Goal: Task Accomplishment & Management: Manage account settings

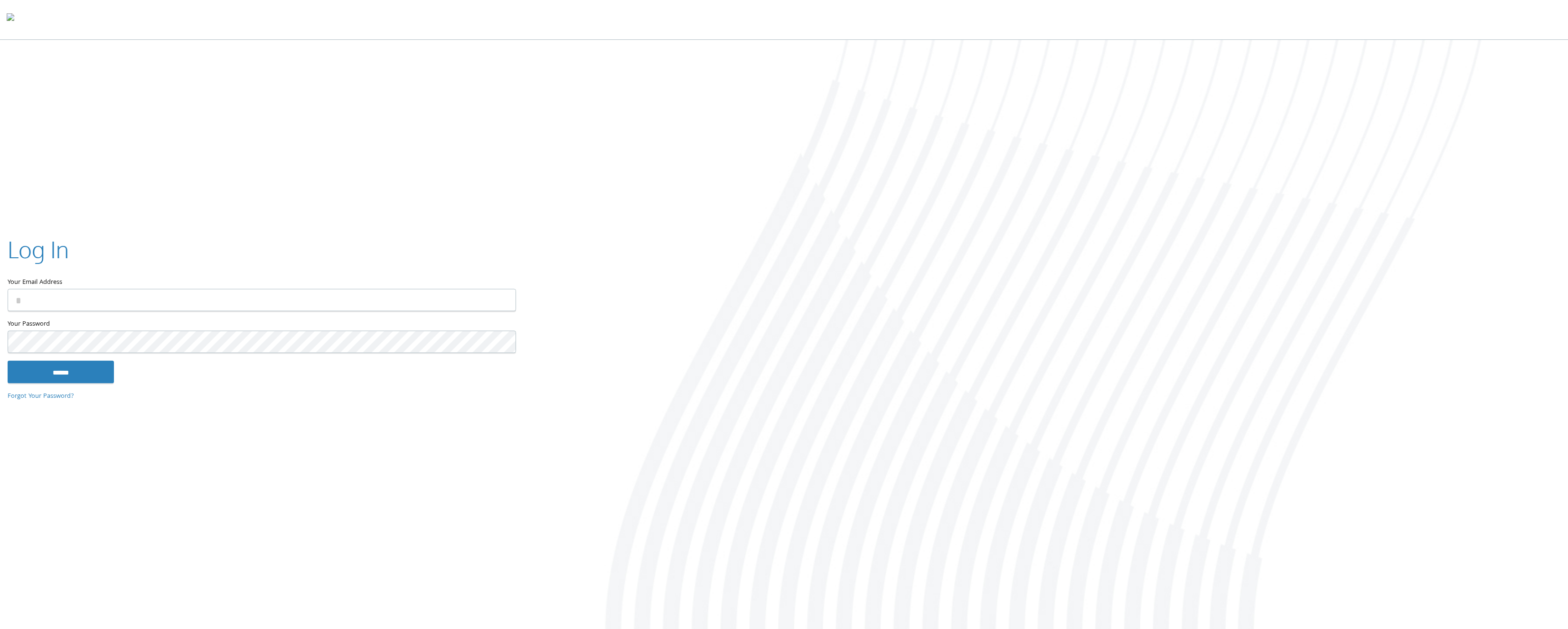
type input "**********"
click at [81, 375] on input "******" at bounding box center [60, 371] width 106 height 23
type input "**********"
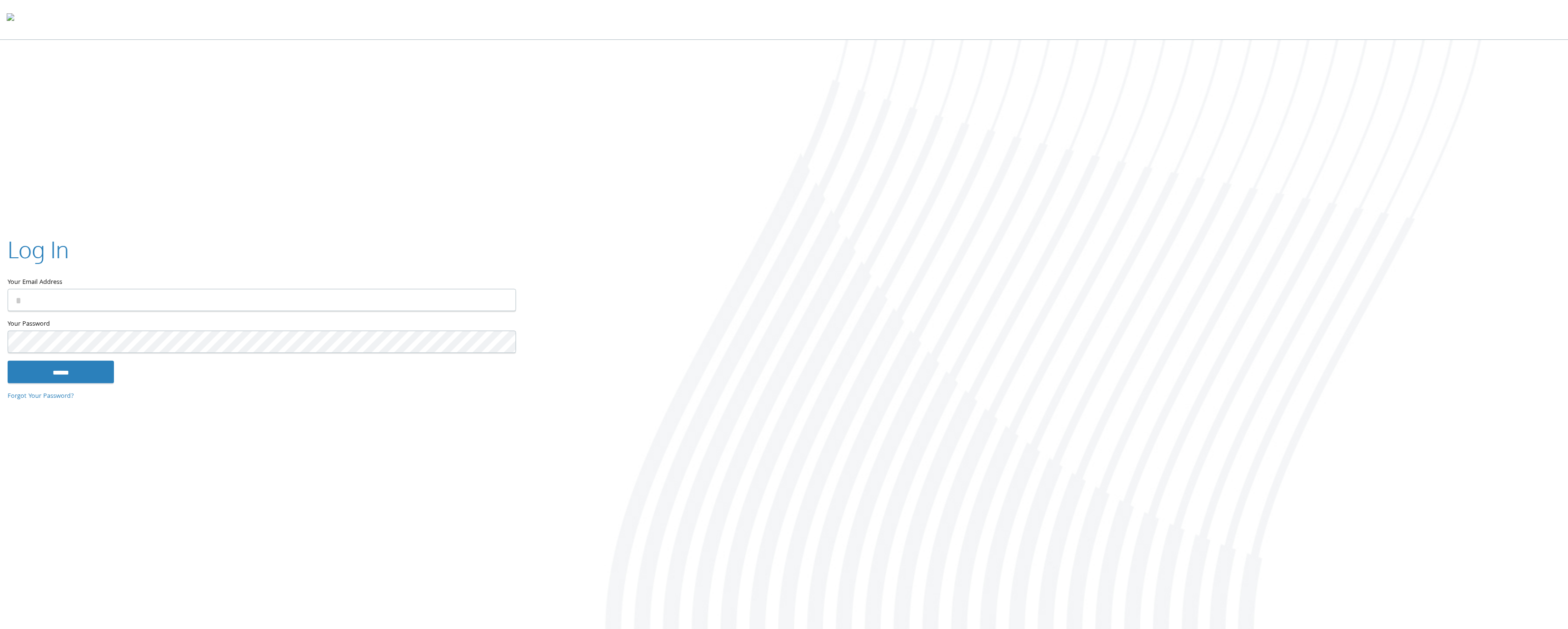
type input "**********"
